Goal: Navigation & Orientation: Find specific page/section

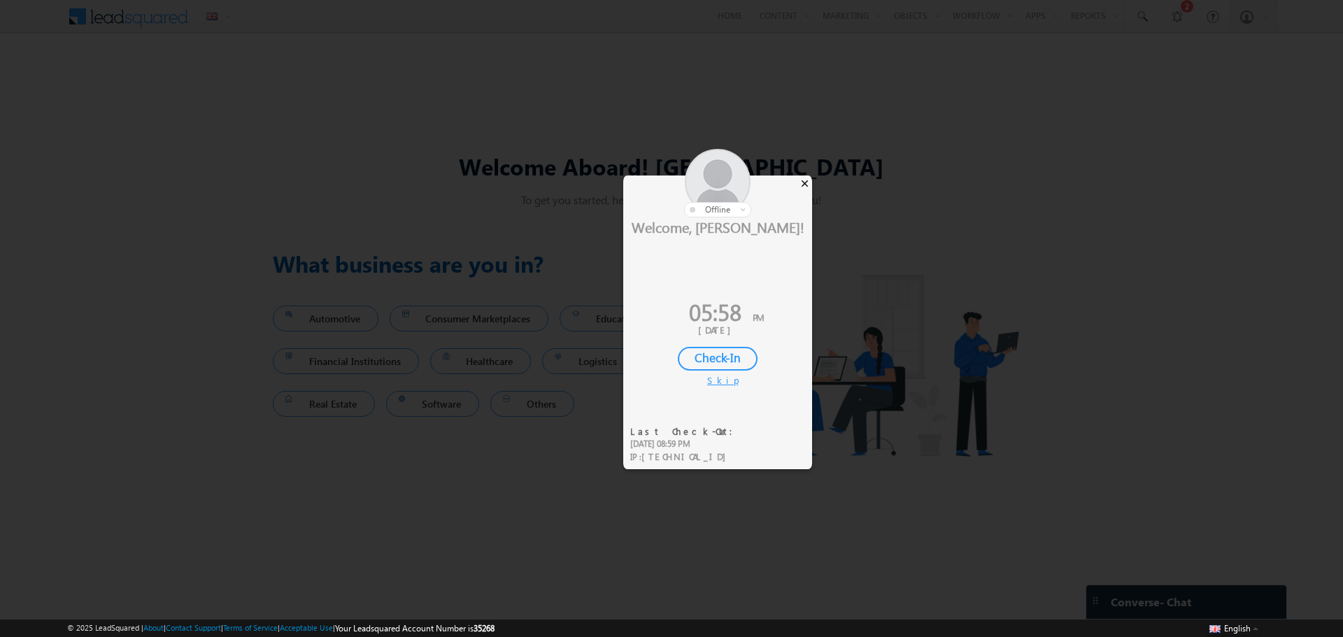
click at [805, 182] on div "×" at bounding box center [805, 183] width 15 height 15
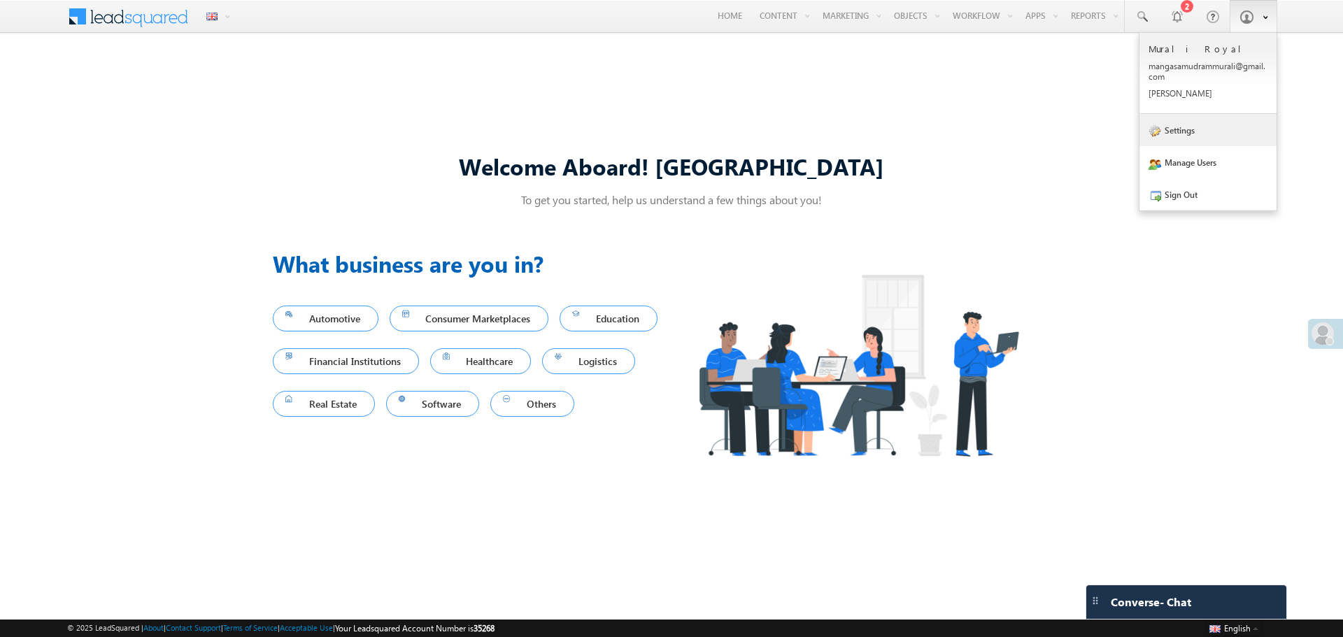
click at [1189, 131] on link "Settings" at bounding box center [1208, 130] width 137 height 32
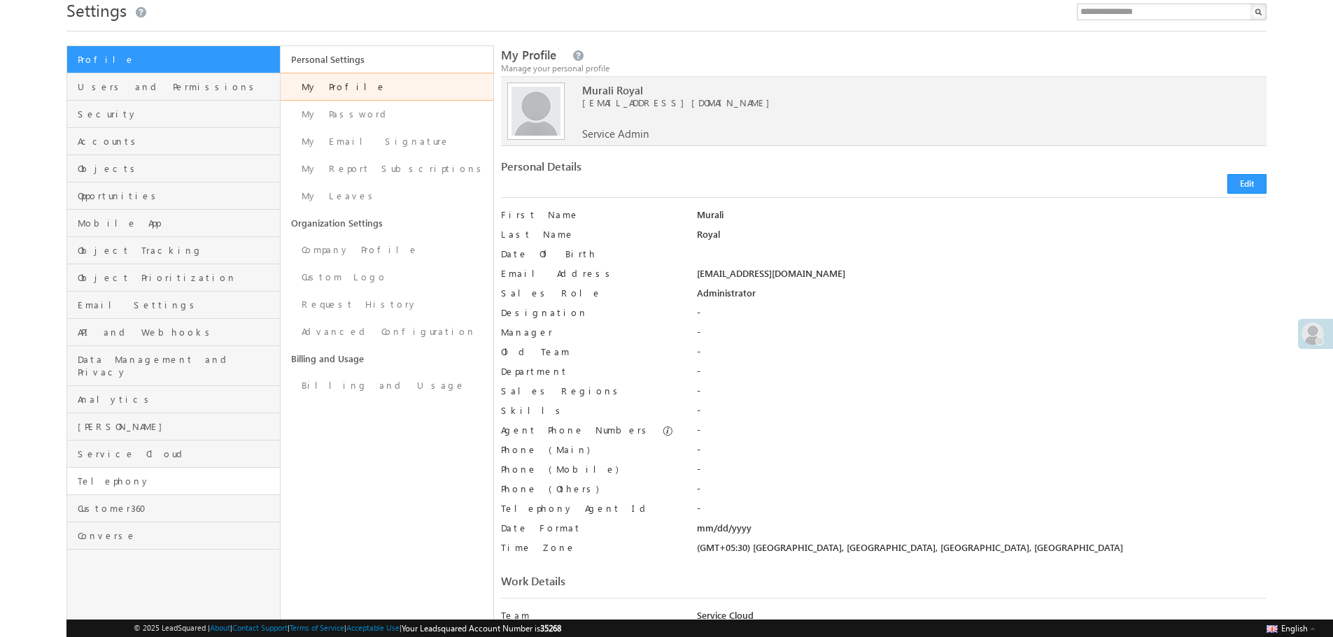
scroll to position [140, 0]
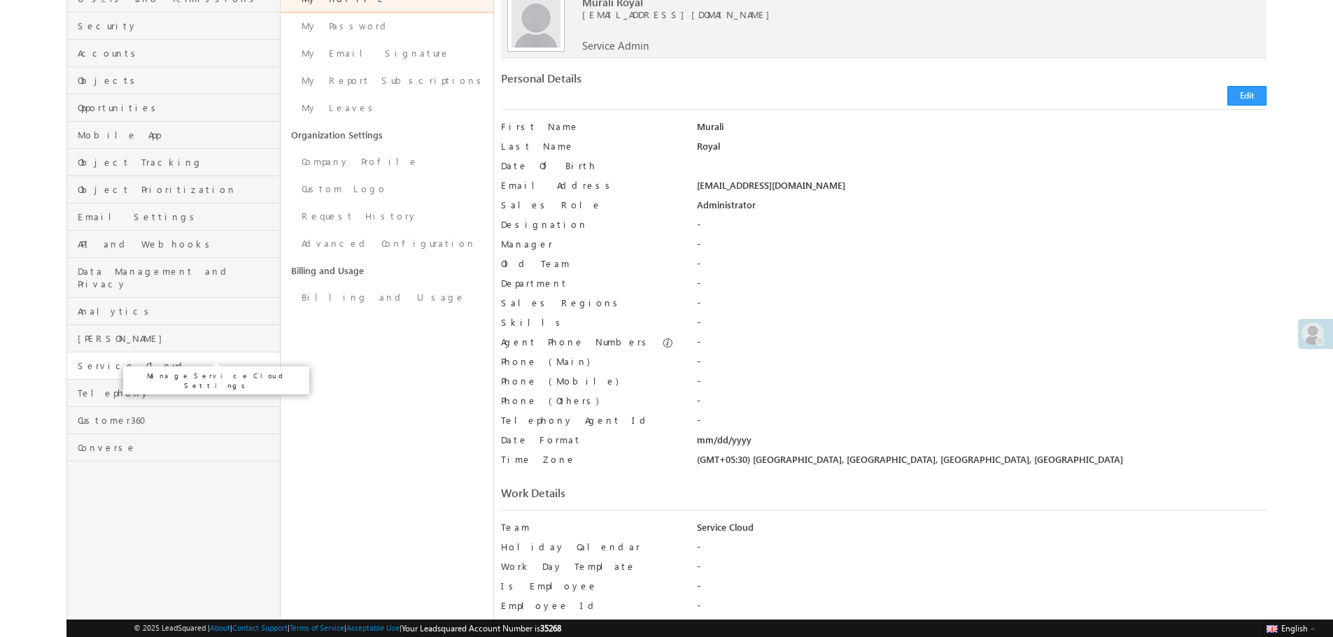
click at [130, 360] on span "Service Cloud" at bounding box center [177, 366] width 198 height 13
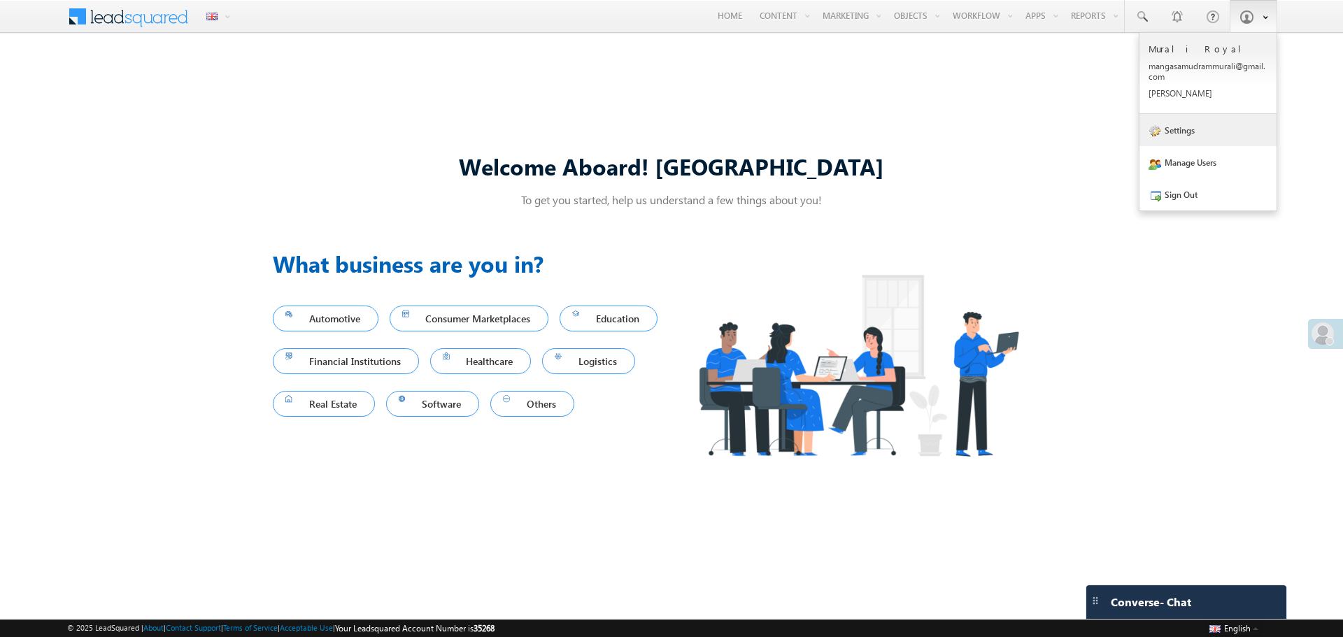
click at [1179, 138] on link "Settings" at bounding box center [1208, 130] width 137 height 32
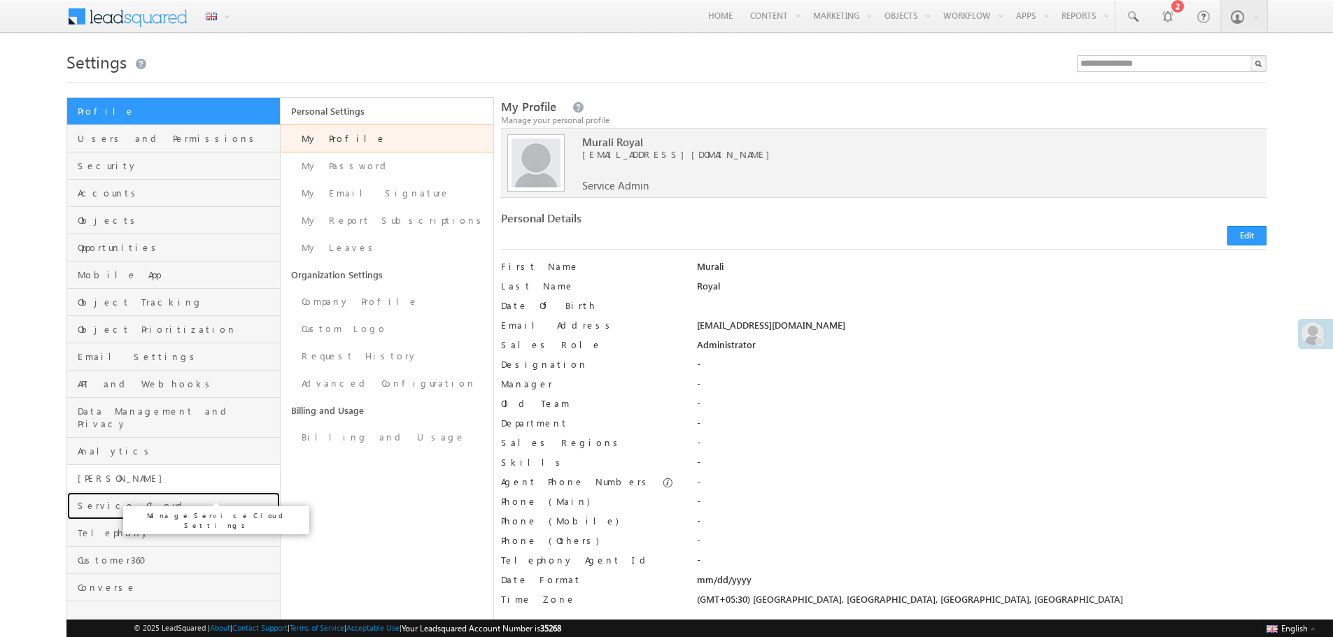
drag, startPoint x: 101, startPoint y: 490, endPoint x: 160, endPoint y: 476, distance: 59.7
click at [103, 500] on span "Service Cloud" at bounding box center [177, 506] width 198 height 13
